Goal: Navigation & Orientation: Find specific page/section

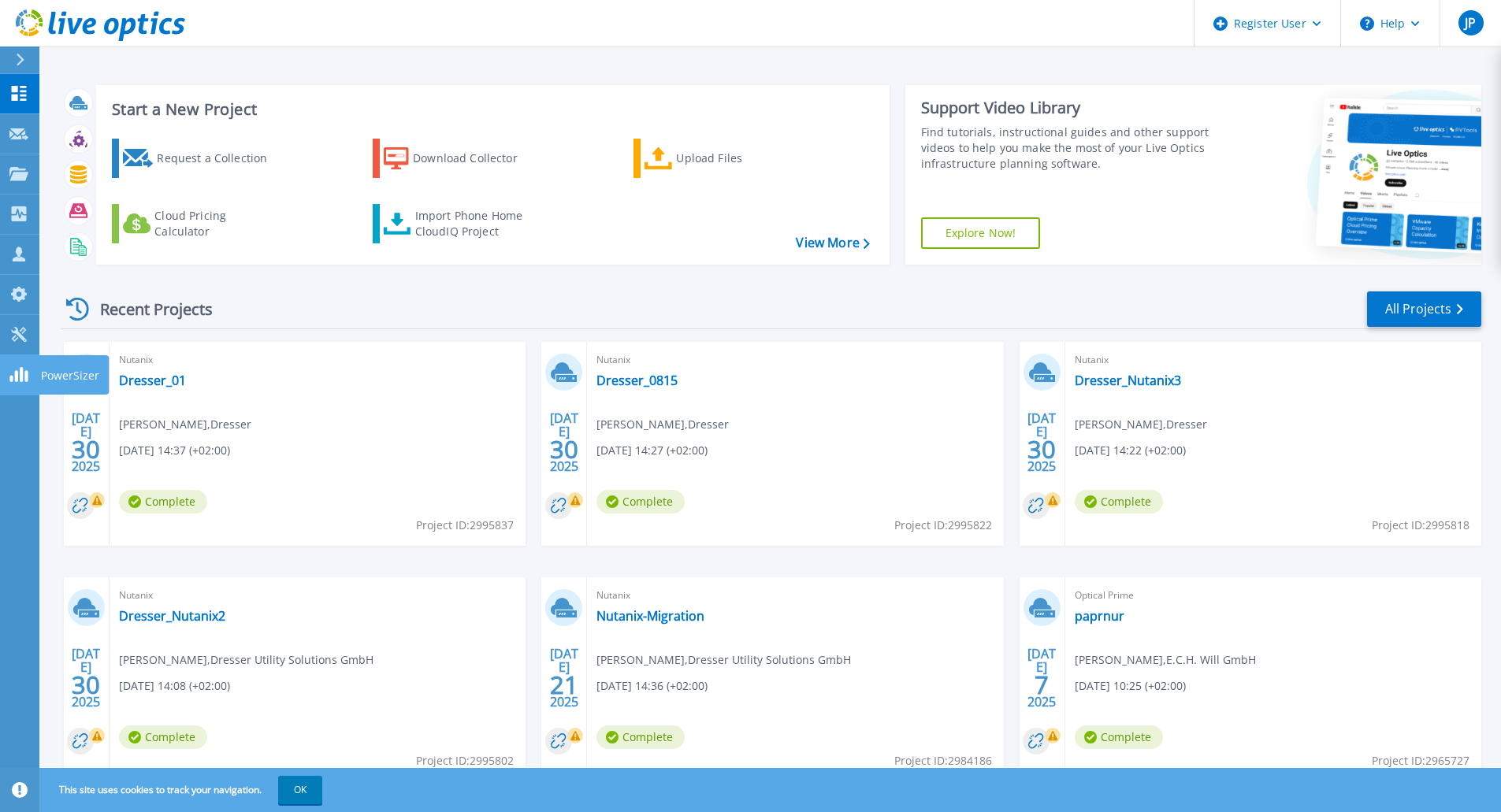
click at [20, 373] on rect at bounding box center [21, 375] width 3 height 15
click at [33, 329] on link "Tools Tools" at bounding box center [19, 336] width 39 height 40
